Goal: Task Accomplishment & Management: Manage account settings

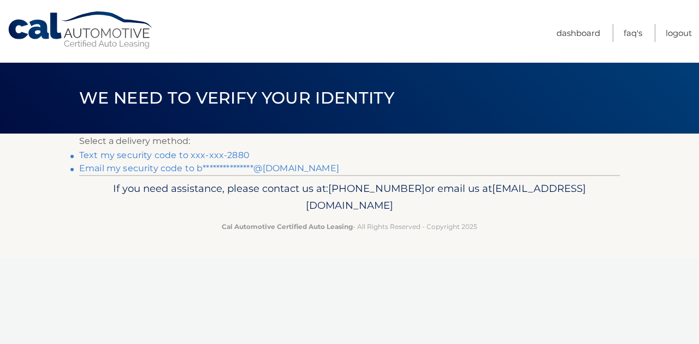
click at [201, 151] on link "Text my security code to xxx-xxx-2880" at bounding box center [164, 155] width 170 height 10
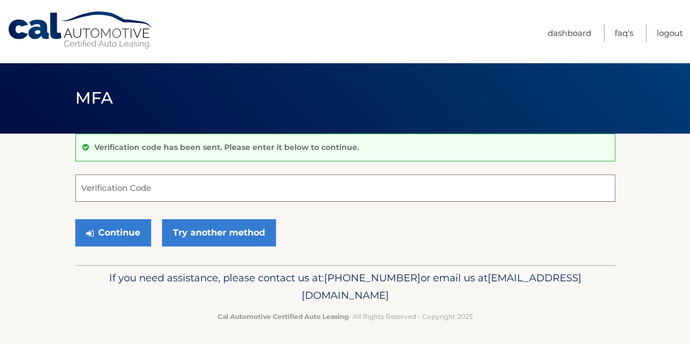
click at [180, 190] on input "Verification Code" at bounding box center [345, 188] width 540 height 27
click at [377, 186] on input "Verification Code" at bounding box center [345, 188] width 540 height 27
click at [345, 182] on input "Verification Code" at bounding box center [345, 188] width 540 height 27
click at [137, 194] on input "Verification Code" at bounding box center [345, 188] width 540 height 27
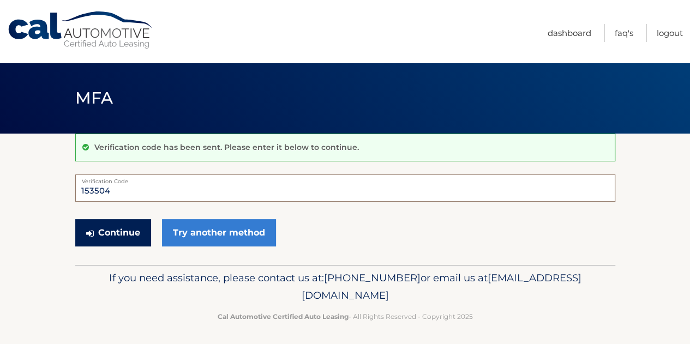
type input "153504"
click at [126, 224] on button "Continue" at bounding box center [113, 232] width 76 height 27
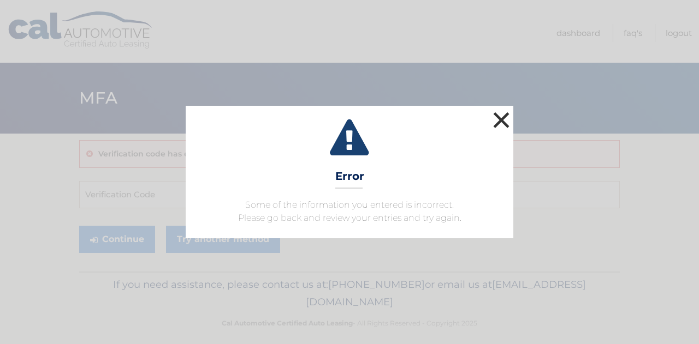
click at [503, 121] on button "×" at bounding box center [501, 120] width 22 height 22
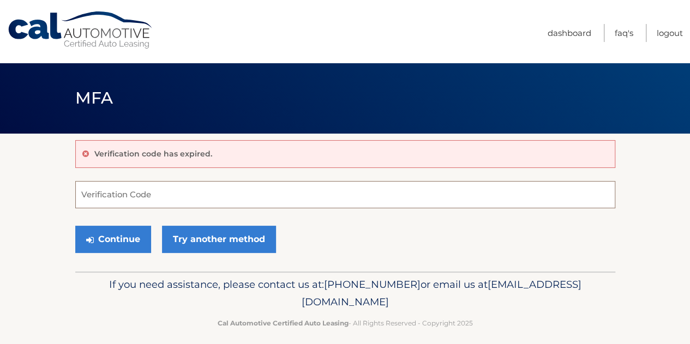
click at [179, 197] on input "Verification Code" at bounding box center [345, 194] width 540 height 27
